Goal: Information Seeking & Learning: Learn about a topic

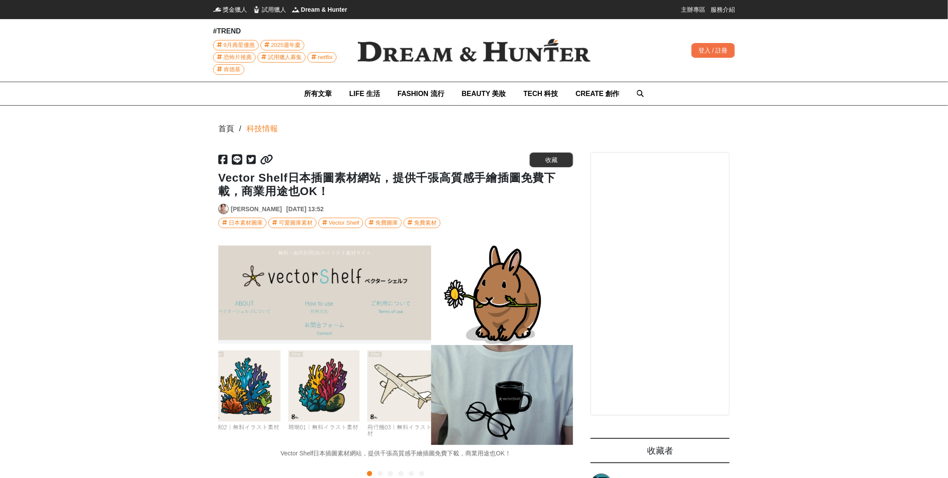
click at [383, 222] on div "免費圖庫" at bounding box center [386, 223] width 23 height 10
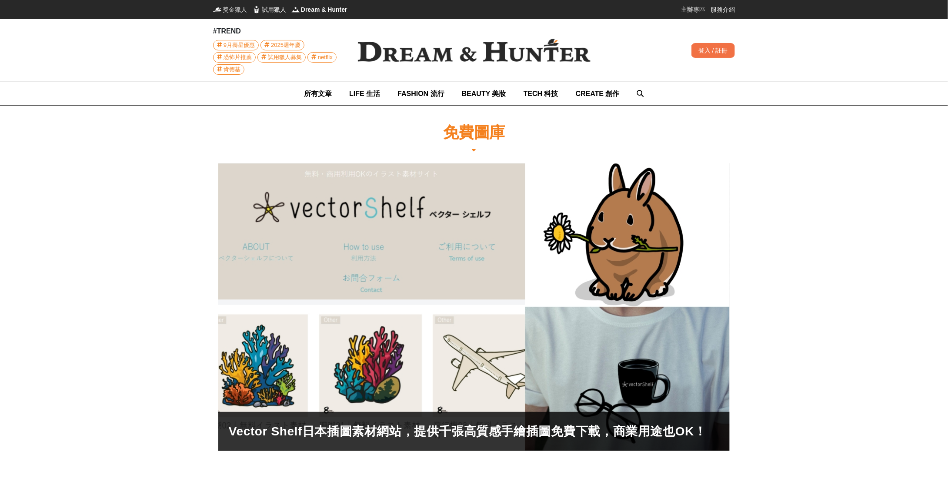
click at [232, 8] on span "獎金獵人" at bounding box center [235, 9] width 24 height 9
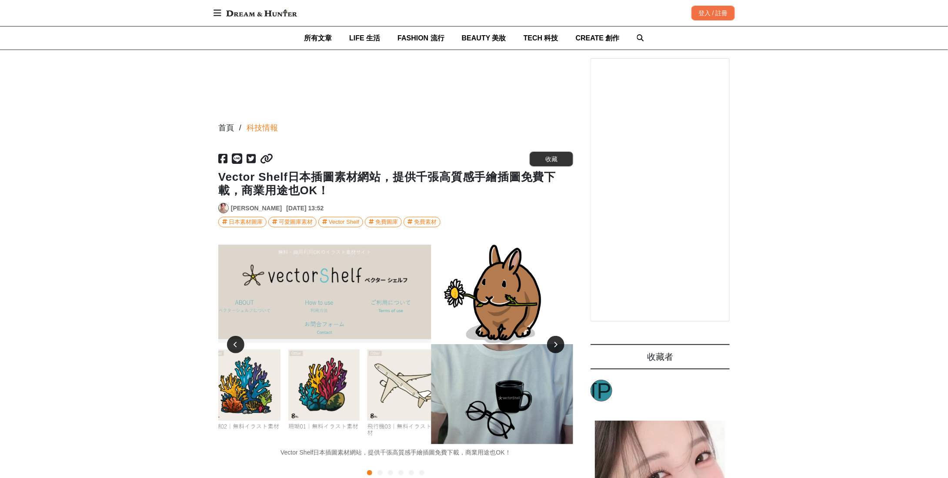
scroll to position [145, 0]
